Goal: Transaction & Acquisition: Purchase product/service

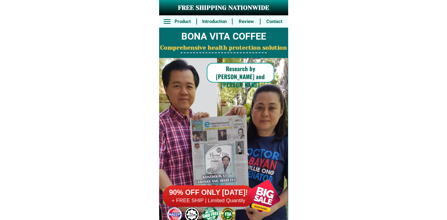
click at [229, 195] on h6 "90% OFF ONLY [DATE]!" at bounding box center [208, 192] width 92 height 9
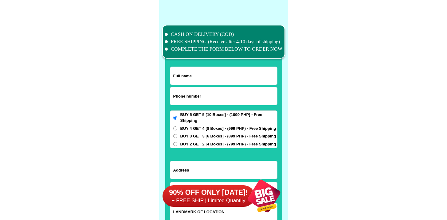
scroll to position [4775, 0]
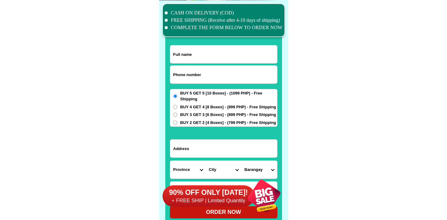
click at [195, 76] on input "Input phone_number" at bounding box center [223, 75] width 107 height 18
paste input "9066277416"
click at [173, 74] on input "9066277416" at bounding box center [223, 75] width 107 height 18
type input "09066277416"
click at [221, 45] on input "Input full_name" at bounding box center [223, 54] width 107 height 18
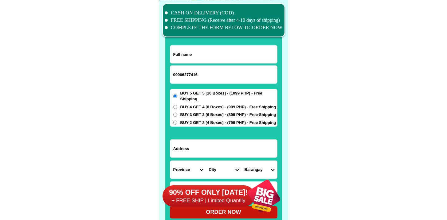
click at [220, 54] on input "Input full_name" at bounding box center [223, 54] width 107 height 18
paste input "MAJ [PERSON_NAME]"
type input "MAJ [PERSON_NAME]"
click at [211, 145] on input "Input address" at bounding box center [223, 149] width 107 height 18
paste input "PROTECT TRAINING CENTER, CAR-CAR, [GEOGRAPHIC_DATA]"
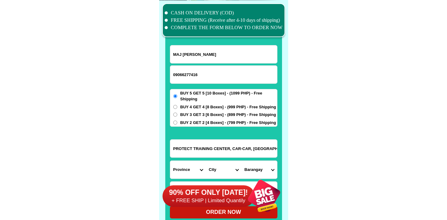
type input "PROTECT TRAINING CENTER, CAR-CAR, [GEOGRAPHIC_DATA]"
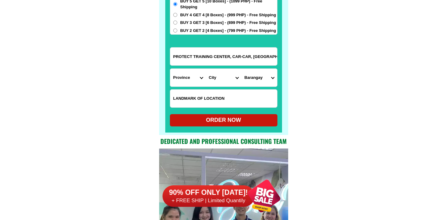
click at [227, 98] on input "Input LANDMARKOFLOCATION" at bounding box center [223, 99] width 107 height 18
paste input "Barangay [PERSON_NAME]"
type input "Barangay [PERSON_NAME]"
click at [200, 75] on select "Province [GEOGRAPHIC_DATA] [GEOGRAPHIC_DATA] [GEOGRAPHIC_DATA] [GEOGRAPHIC_DATA…" at bounding box center [188, 78] width 36 height 18
select select "63_8"
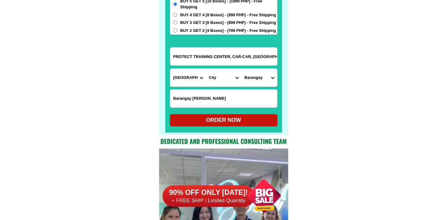
click at [170, 69] on select "Province [GEOGRAPHIC_DATA] [GEOGRAPHIC_DATA] [GEOGRAPHIC_DATA] [GEOGRAPHIC_DATA…" at bounding box center [188, 78] width 36 height 18
click at [225, 83] on select "City Alcoy [GEOGRAPHIC_DATA] [GEOGRAPHIC_DATA] [GEOGRAPHIC_DATA] [GEOGRAPHIC_DA…" at bounding box center [224, 78] width 36 height 18
select select "63_88043"
click at [206, 69] on select "City Alcoy [GEOGRAPHIC_DATA] [GEOGRAPHIC_DATA] [GEOGRAPHIC_DATA] [GEOGRAPHIC_DA…" at bounding box center [224, 78] width 36 height 18
click at [255, 78] on select "Barangay Bolinawan Buenavista Calidngan Can-asujan [PERSON_NAME] Liburon Napo […" at bounding box center [259, 78] width 36 height 18
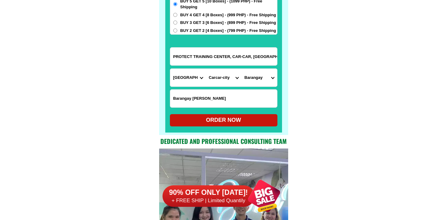
click at [213, 56] on input "PROTECT TRAINING CENTER, CAR-CAR, [GEOGRAPHIC_DATA]" at bounding box center [223, 57] width 107 height 18
click at [259, 73] on select "Barangay Bolinawan Buenavista Calidngan Can-asujan [PERSON_NAME] Liburon Napo […" at bounding box center [259, 78] width 36 height 18
select select "63_880431356"
click at [241, 69] on select "Barangay Bolinawan Buenavista Calidngan Can-asujan [PERSON_NAME] Liburon Napo […" at bounding box center [259, 78] width 36 height 18
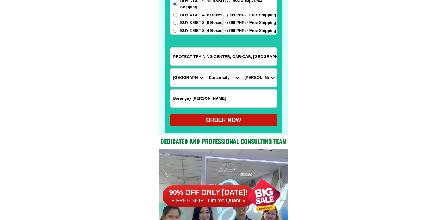
click at [204, 31] on span "BUY 2 GET 2 [4 Boxes] - (799 PHP) - Free Shipping" at bounding box center [228, 31] width 96 height 6
click at [177, 31] on input "BUY 2 GET 2 [4 Boxes] - (799 PHP) - Free Shipping" at bounding box center [175, 31] width 4 height 4
click at [218, 115] on div "ORDER NOW" at bounding box center [224, 120] width 108 height 12
radio input "true"
